Goal: Task Accomplishment & Management: Manage account settings

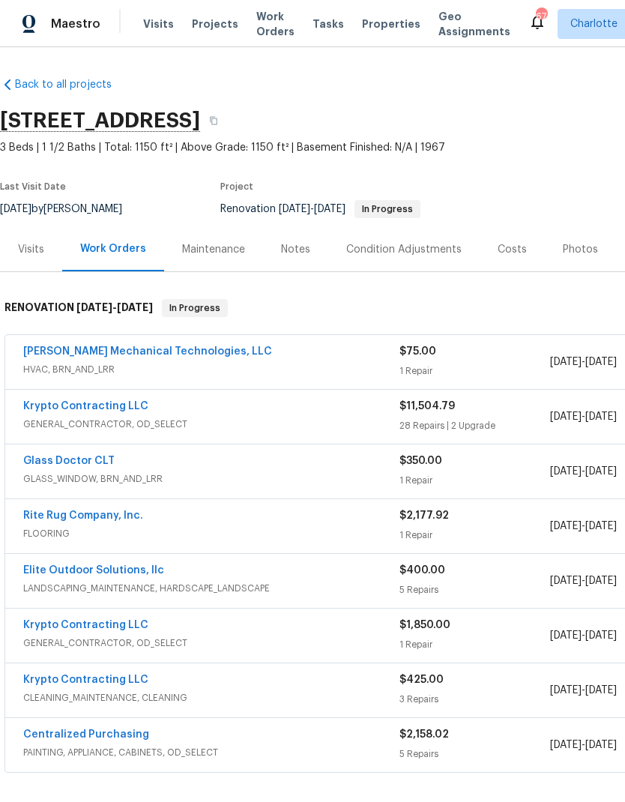
click at [154, 356] on link "[PERSON_NAME] Mechanical Technologies, LLC" at bounding box center [147, 351] width 249 height 10
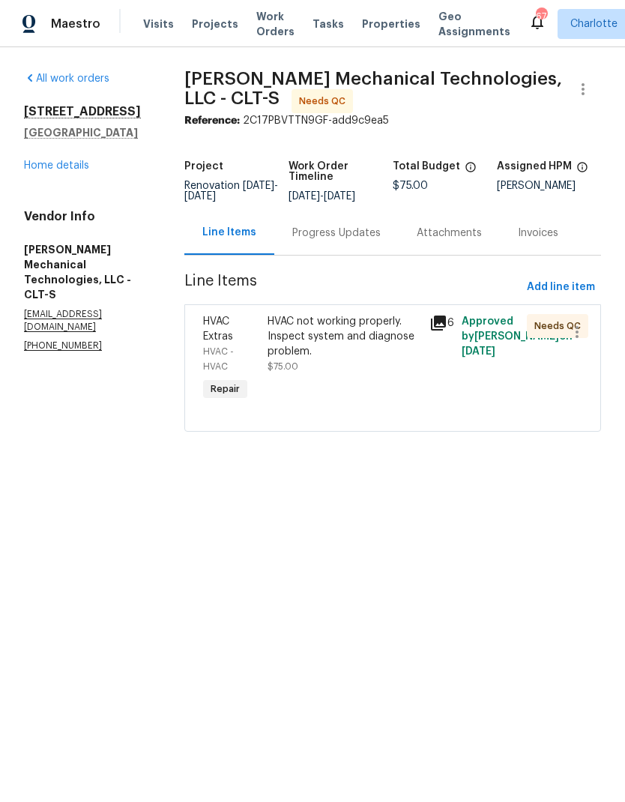
click at [365, 241] on div "Progress Updates" at bounding box center [336, 233] width 88 height 15
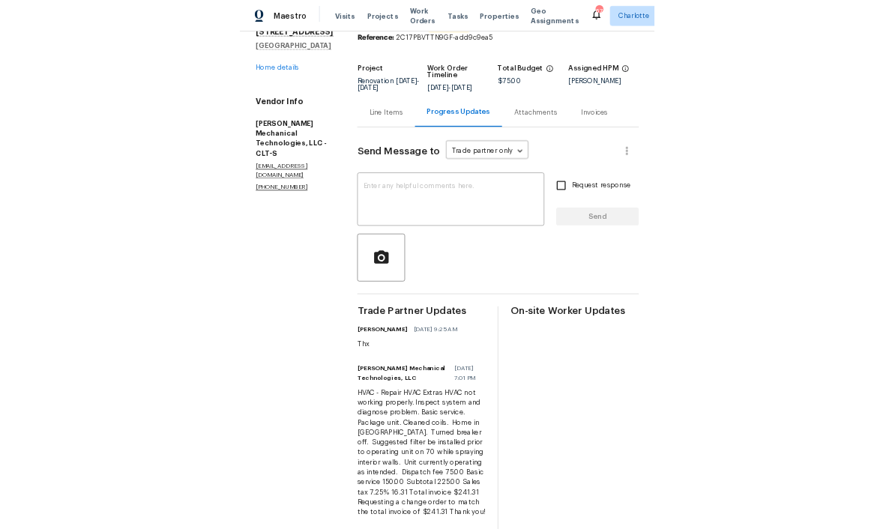
scroll to position [60, 0]
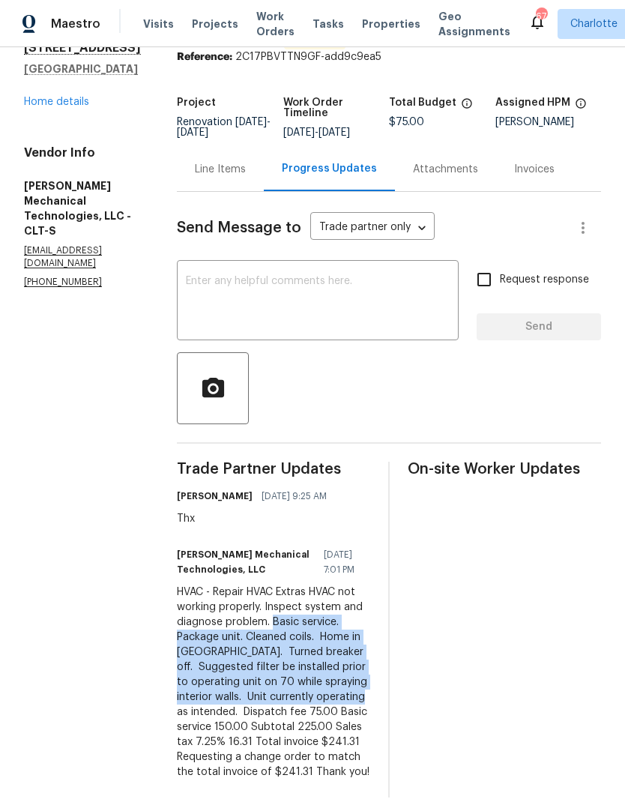
copy div "Basic service. Package unit. Cleaned coils. Home in [GEOGRAPHIC_DATA]. Turned b…"
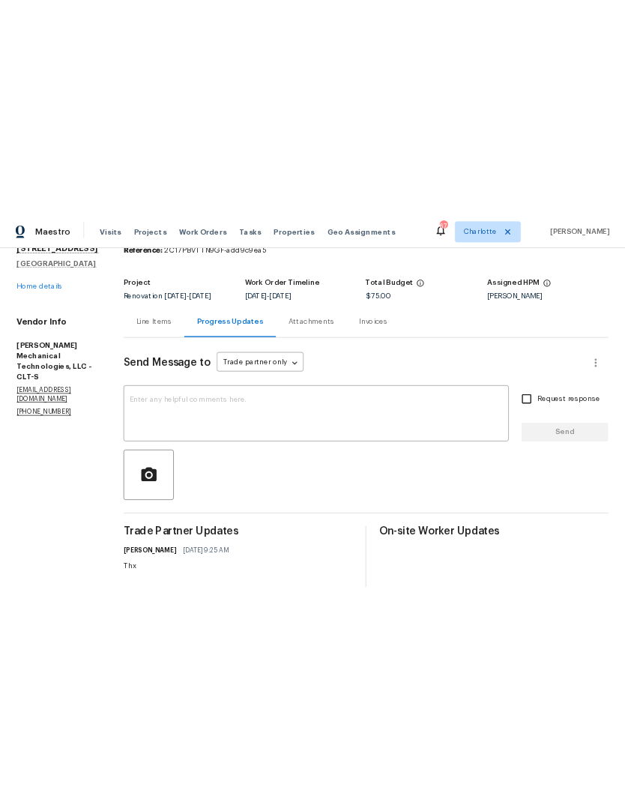
scroll to position [0, 0]
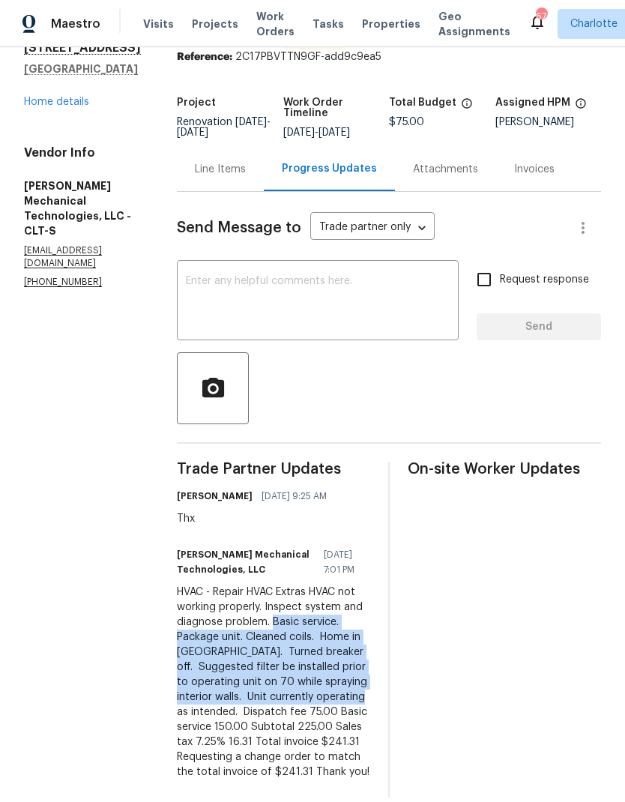
click at [80, 97] on link "Home details" at bounding box center [56, 102] width 65 height 10
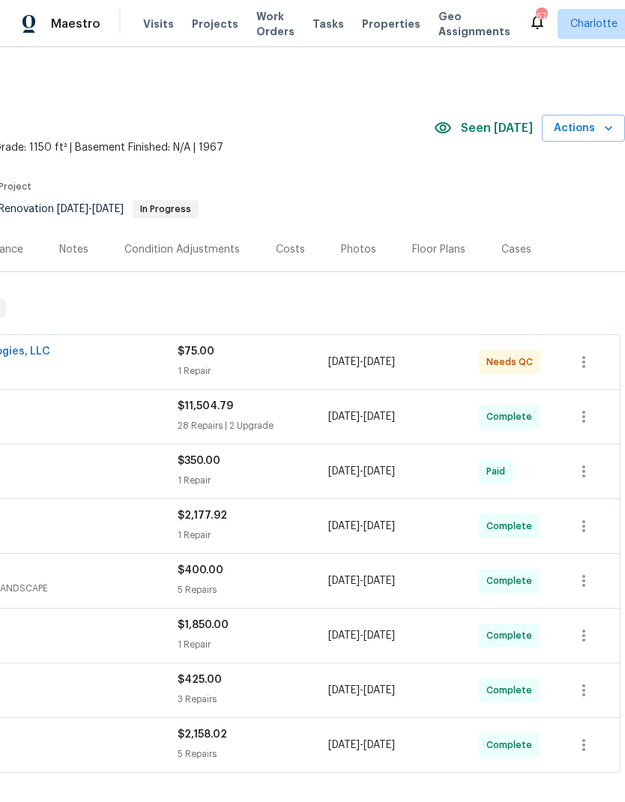
scroll to position [0, 222]
click at [606, 131] on icon "button" at bounding box center [608, 128] width 15 height 15
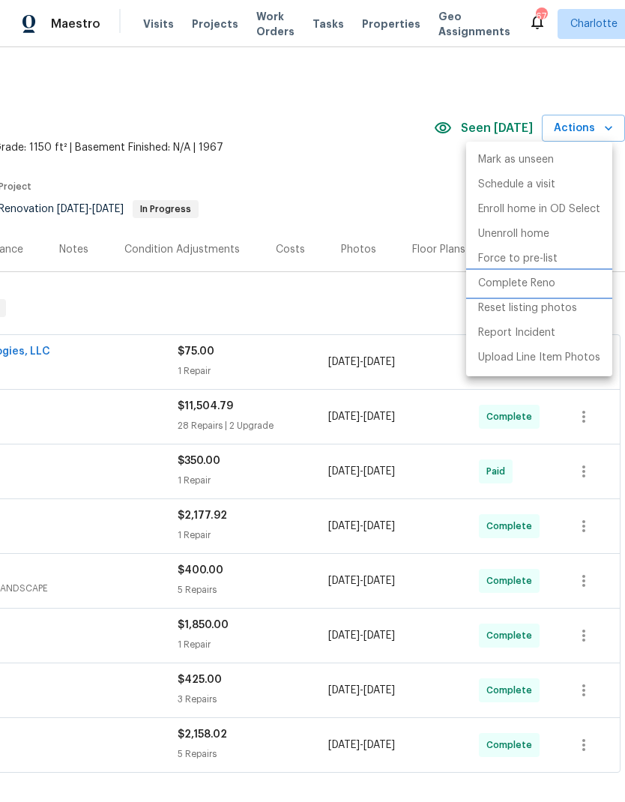
click at [553, 277] on p "Complete Reno" at bounding box center [516, 284] width 77 height 16
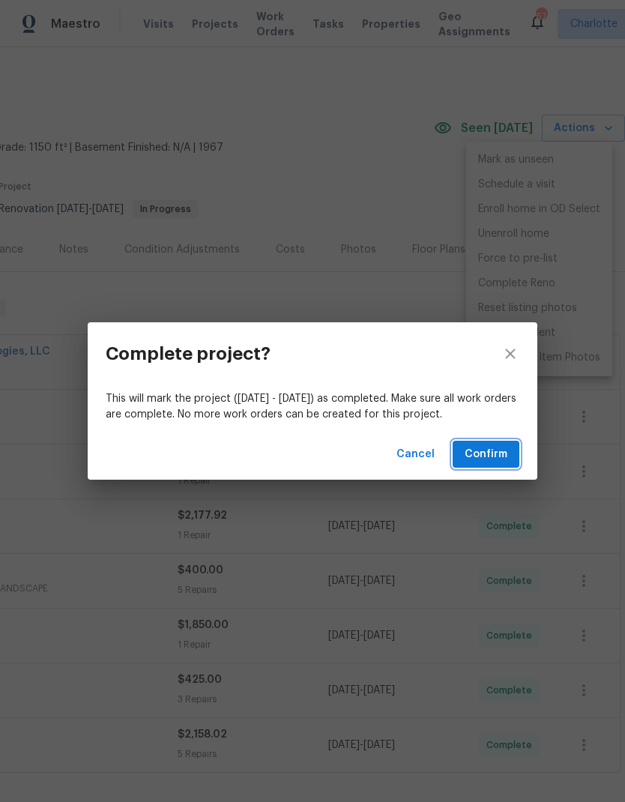
click at [506, 448] on span "Confirm" at bounding box center [486, 454] width 43 height 19
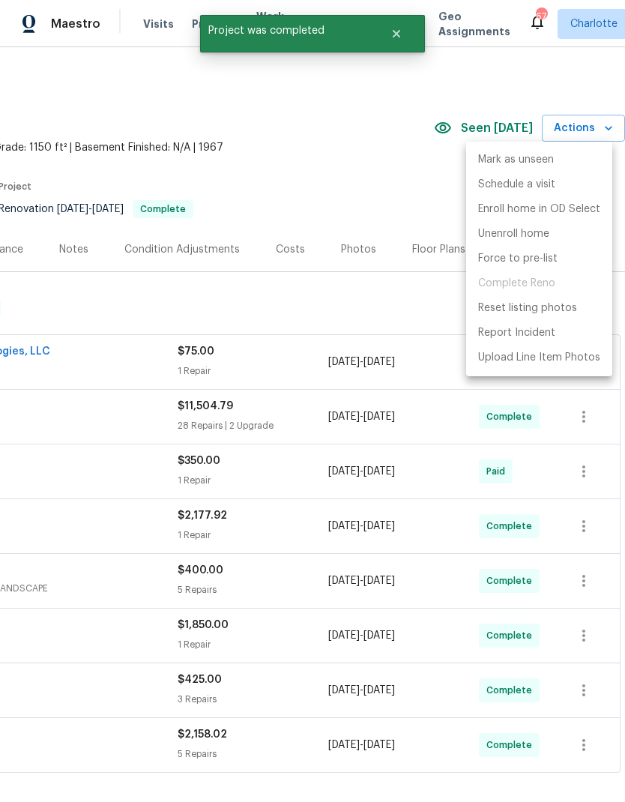
click at [405, 297] on div at bounding box center [312, 401] width 625 height 802
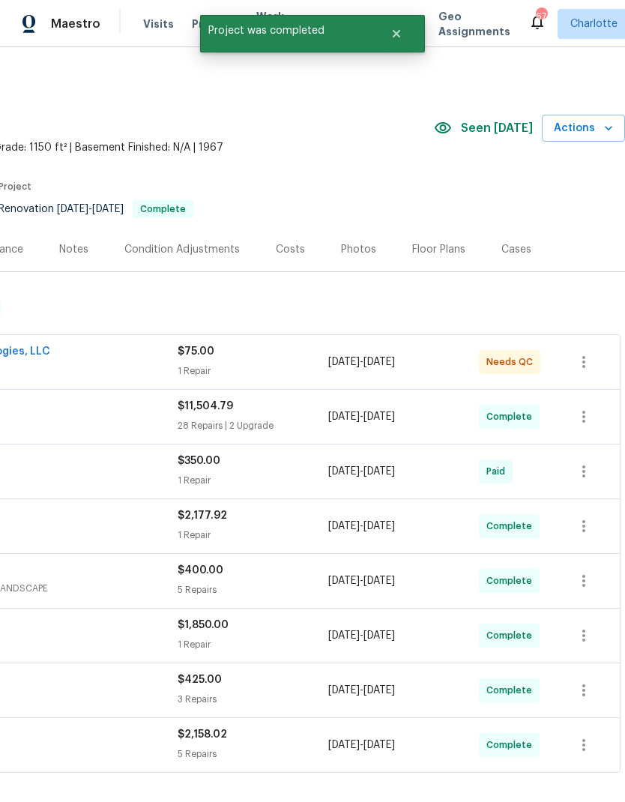
click at [347, 242] on div "Photos" at bounding box center [358, 249] width 35 height 15
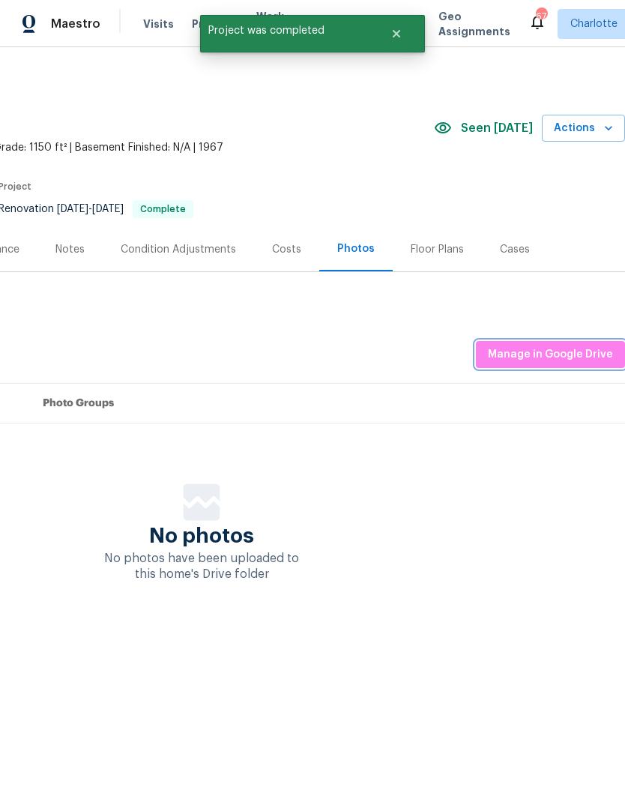
click at [569, 364] on button "Manage in Google Drive" at bounding box center [550, 355] width 149 height 28
